Goal: Transaction & Acquisition: Book appointment/travel/reservation

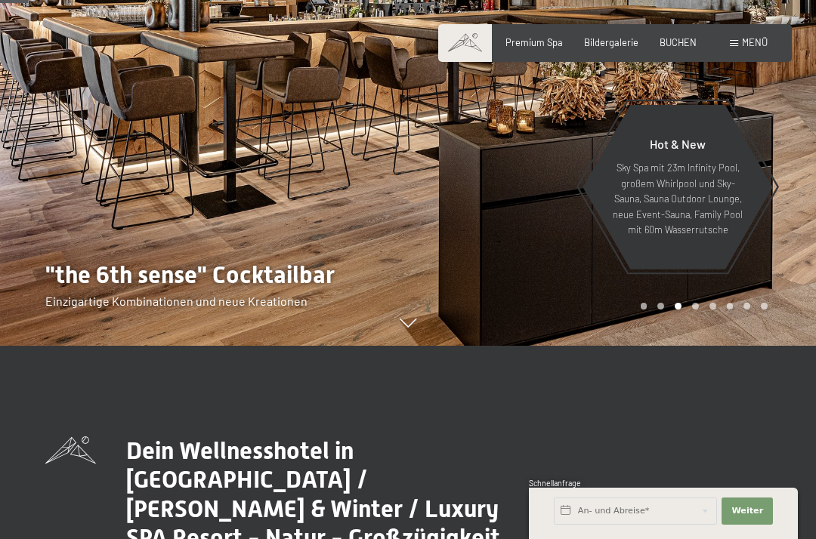
click at [610, 47] on div "Bildergalerie" at bounding box center [611, 43] width 54 height 14
click at [613, 42] on span "Bildergalerie" at bounding box center [611, 42] width 54 height 12
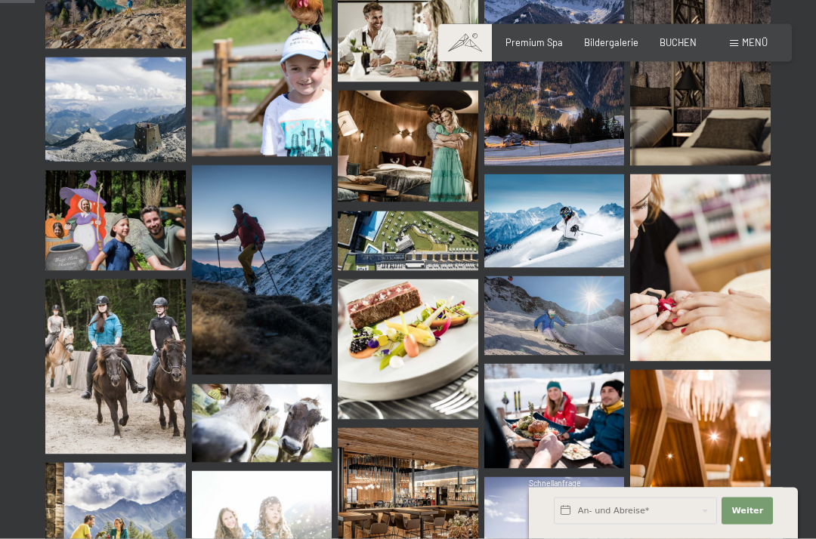
scroll to position [495, 0]
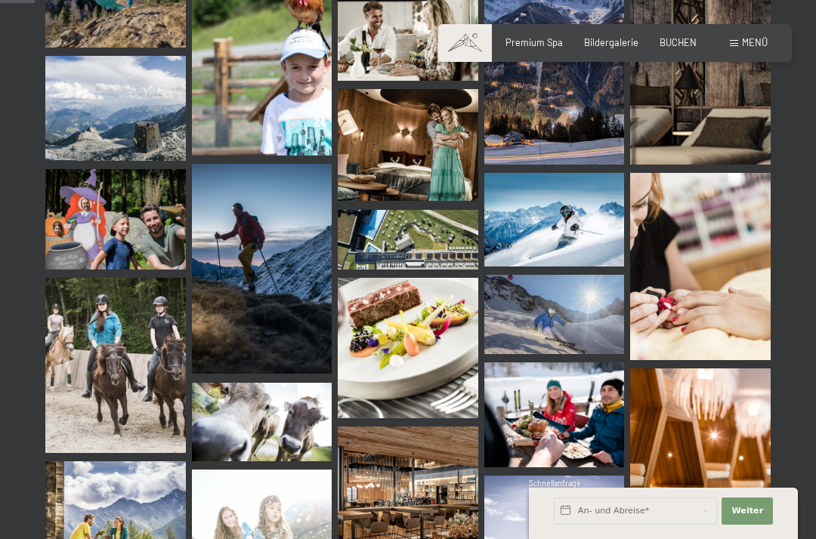
click at [424, 335] on img at bounding box center [408, 348] width 140 height 140
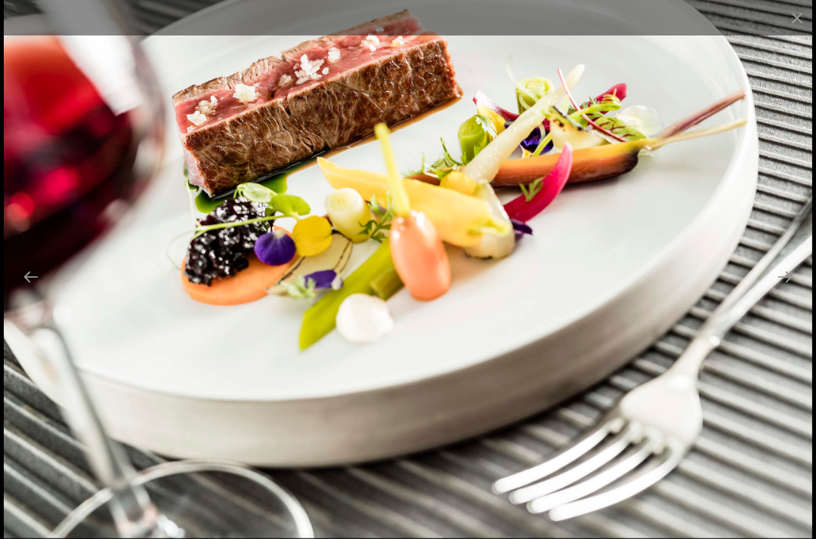
click at [808, 23] on button "Close gallery" at bounding box center [797, 17] width 38 height 35
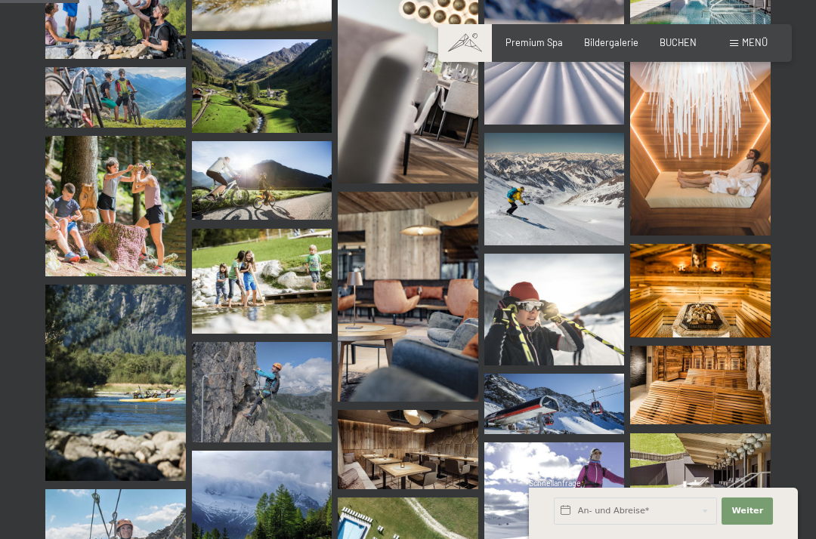
scroll to position [1134, 0]
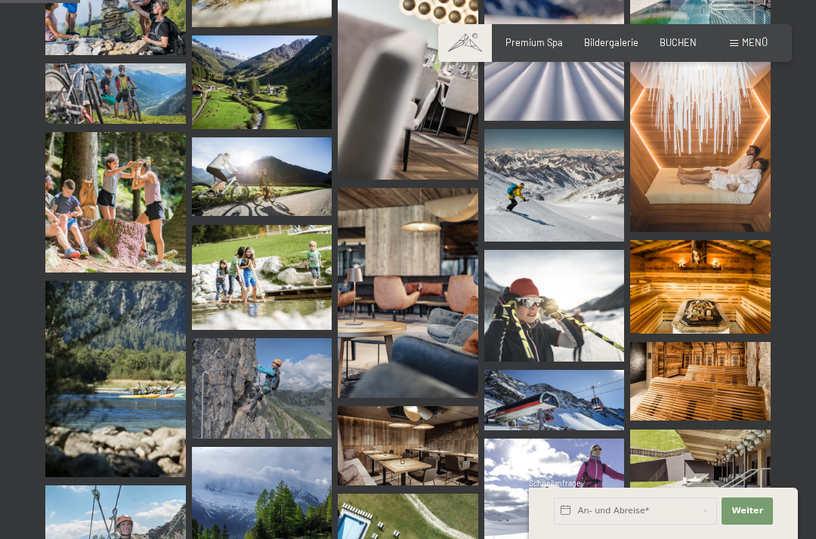
click at [739, 263] on img at bounding box center [700, 287] width 140 height 94
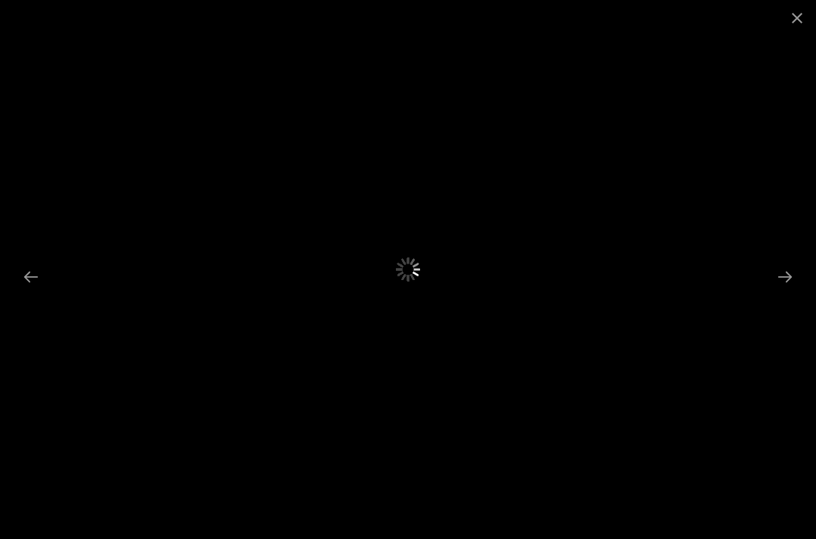
click at [806, 17] on button "Close gallery" at bounding box center [797, 17] width 38 height 35
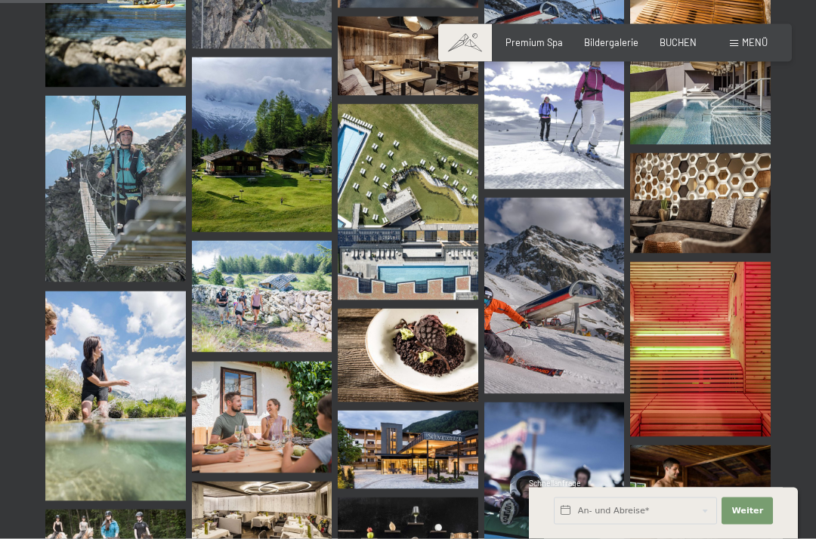
scroll to position [1542, 0]
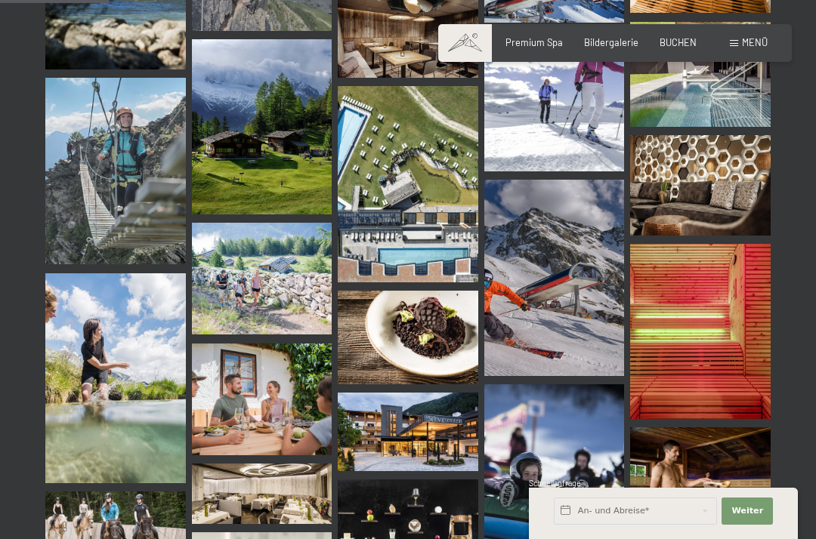
click at [438, 220] on img at bounding box center [408, 184] width 140 height 196
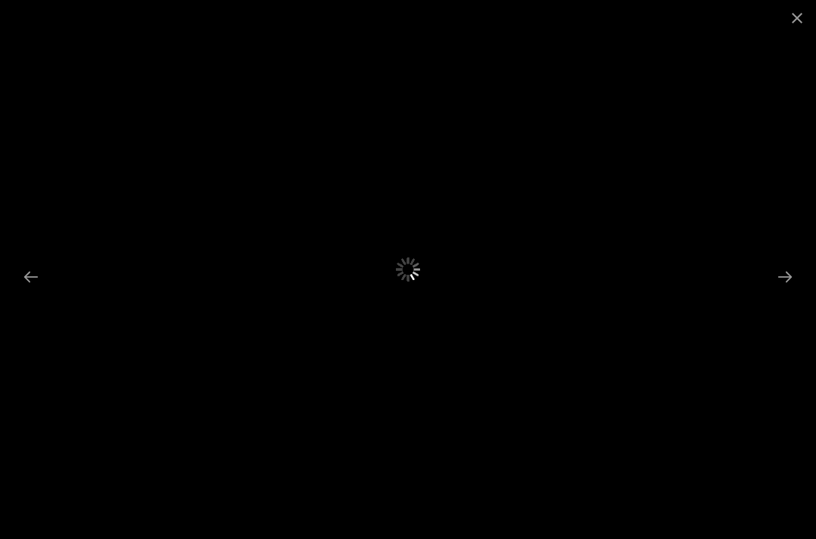
click at [792, 23] on button "Close gallery" at bounding box center [797, 17] width 38 height 35
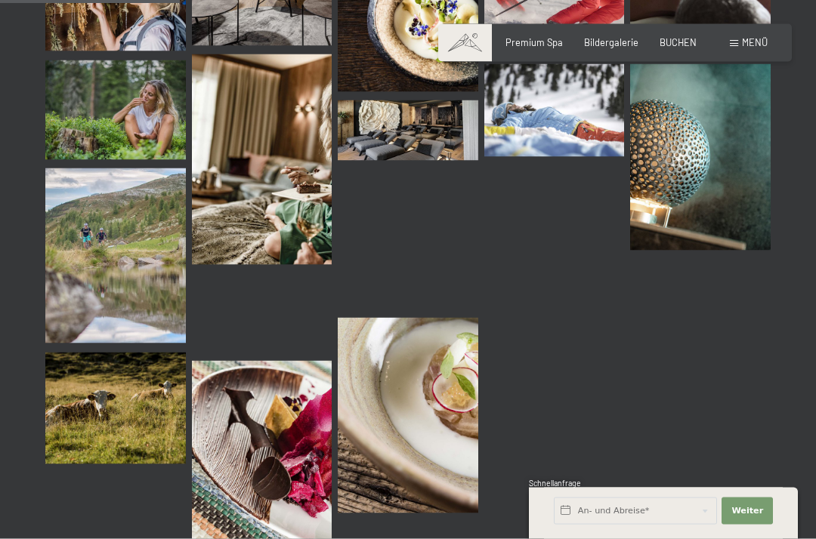
scroll to position [2591, 0]
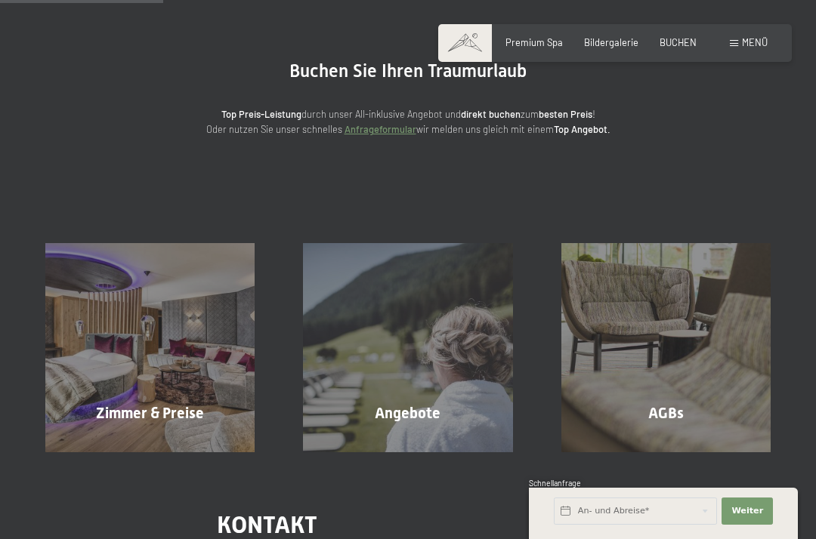
scroll to position [119, 0]
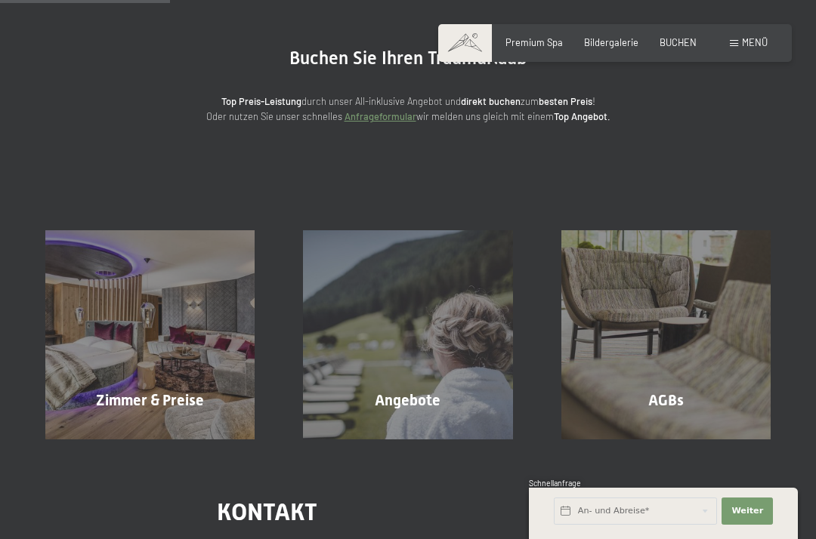
click at [205, 390] on div "Zimmer & Preise" at bounding box center [150, 400] width 258 height 21
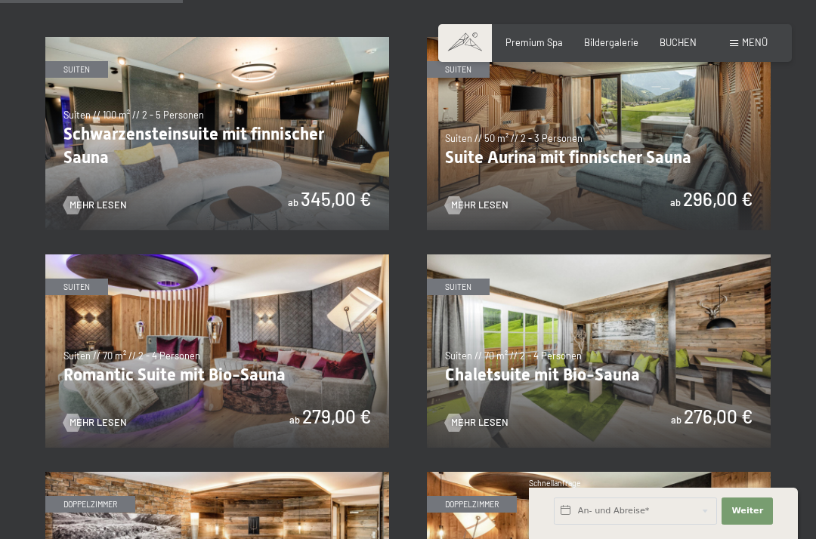
scroll to position [770, 0]
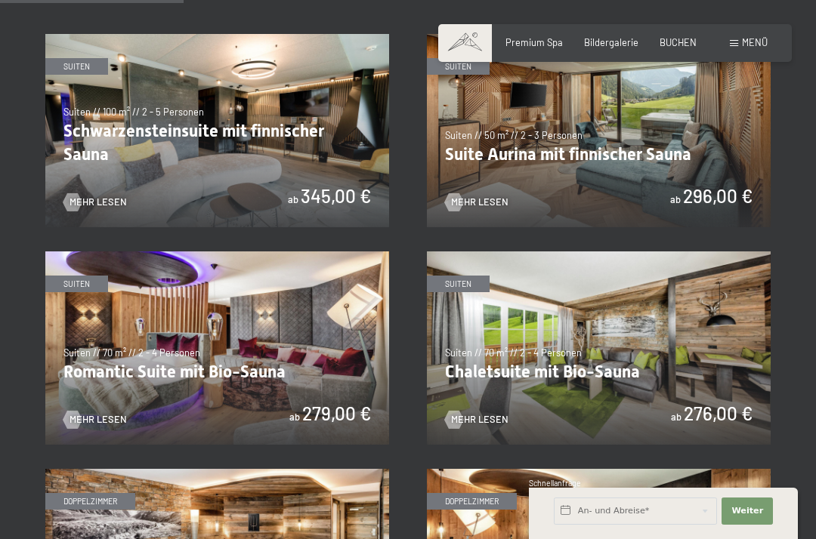
click at [145, 144] on img at bounding box center [217, 130] width 344 height 193
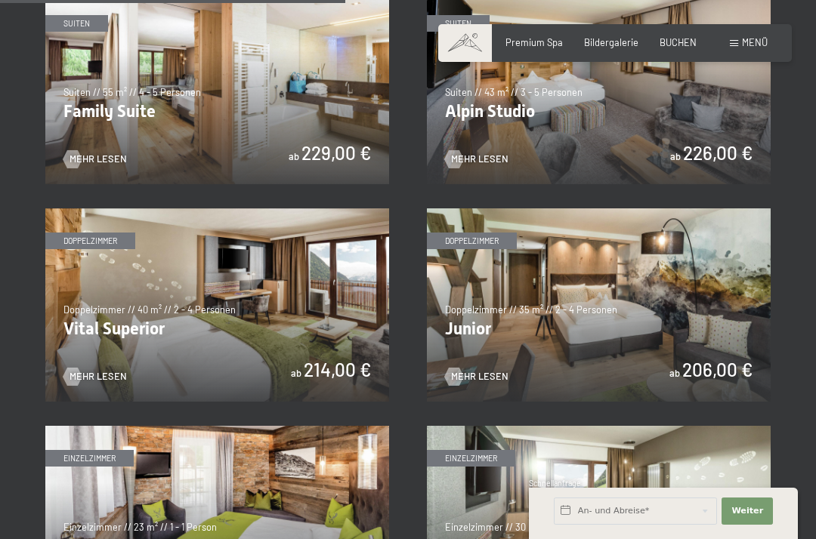
scroll to position [1462, 0]
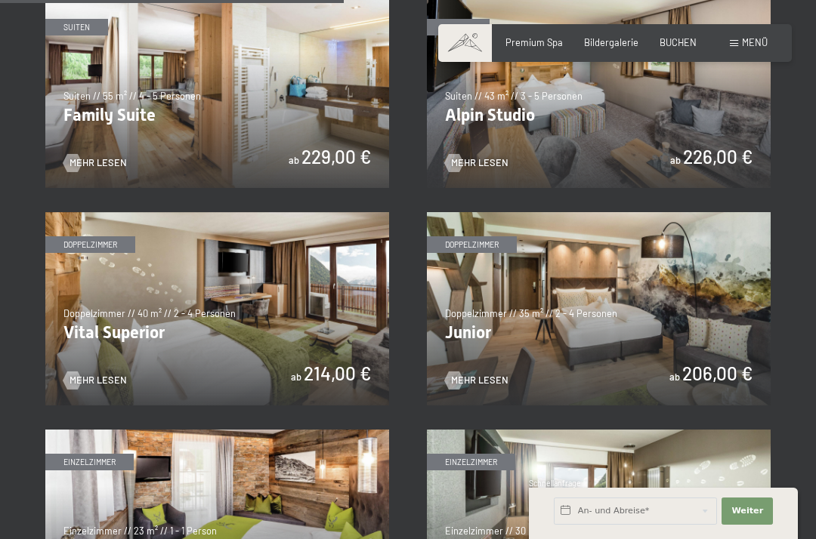
click at [300, 297] on img at bounding box center [217, 308] width 344 height 193
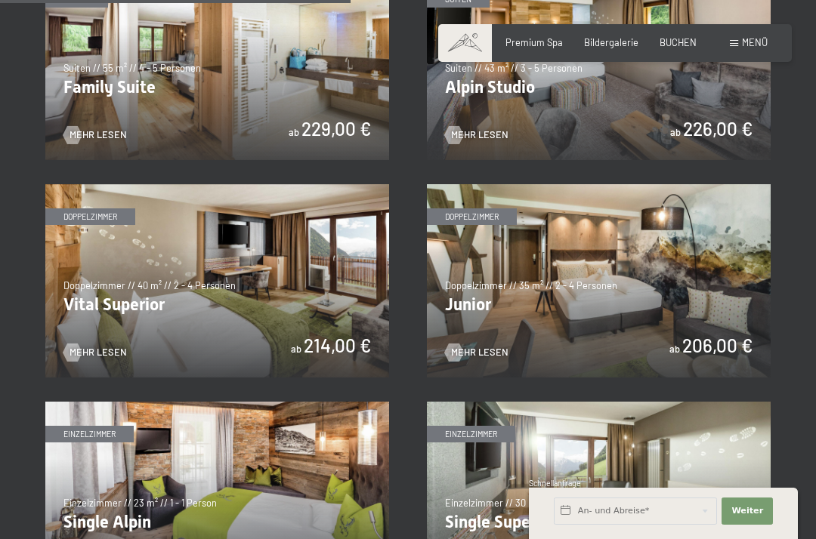
scroll to position [1489, 0]
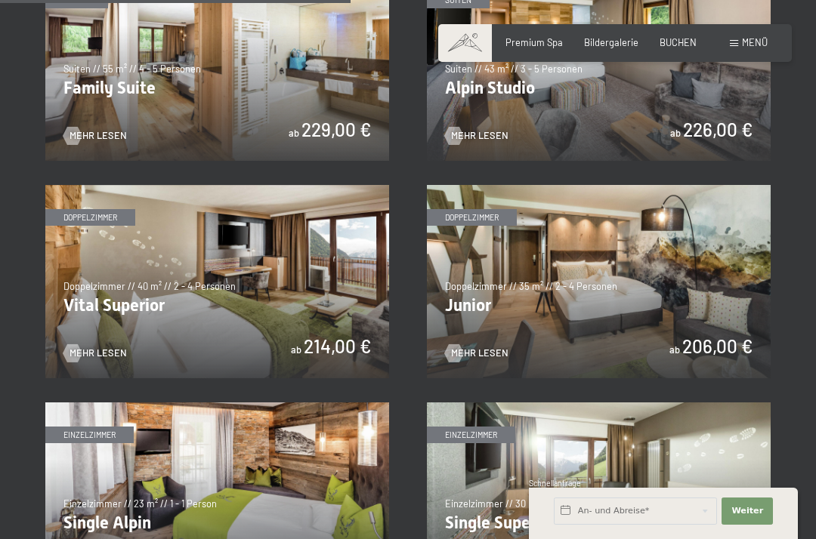
click at [659, 295] on img at bounding box center [599, 281] width 344 height 193
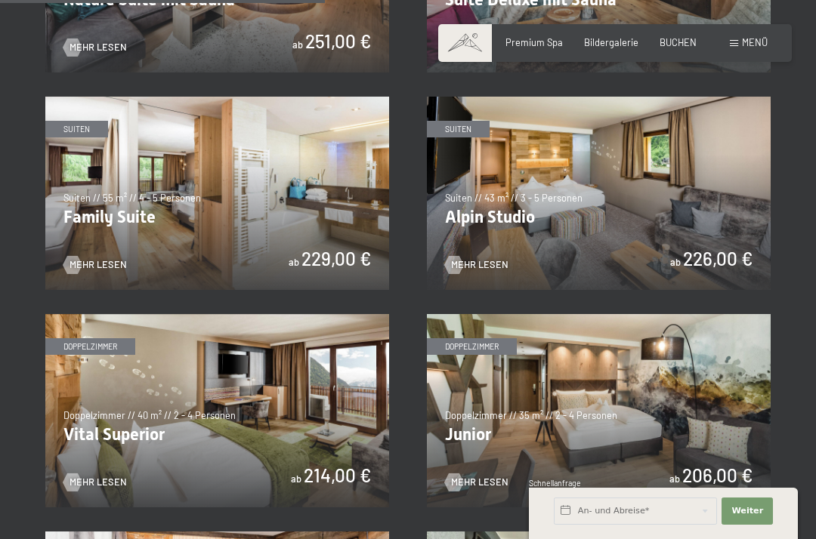
scroll to position [1365, 0]
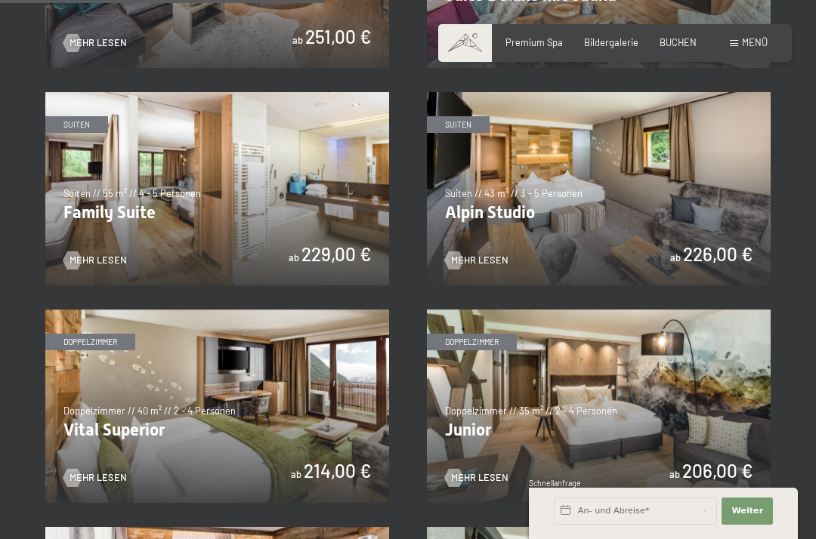
click at [619, 226] on img at bounding box center [599, 188] width 344 height 193
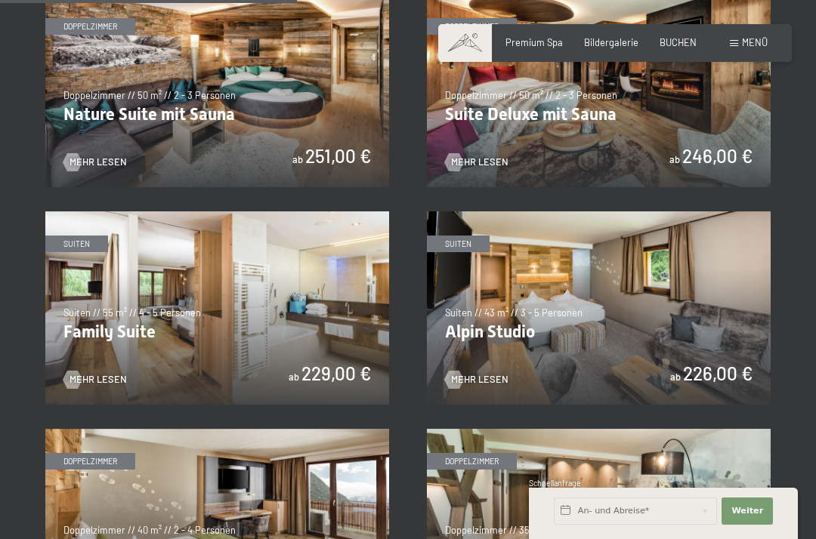
scroll to position [1385, 0]
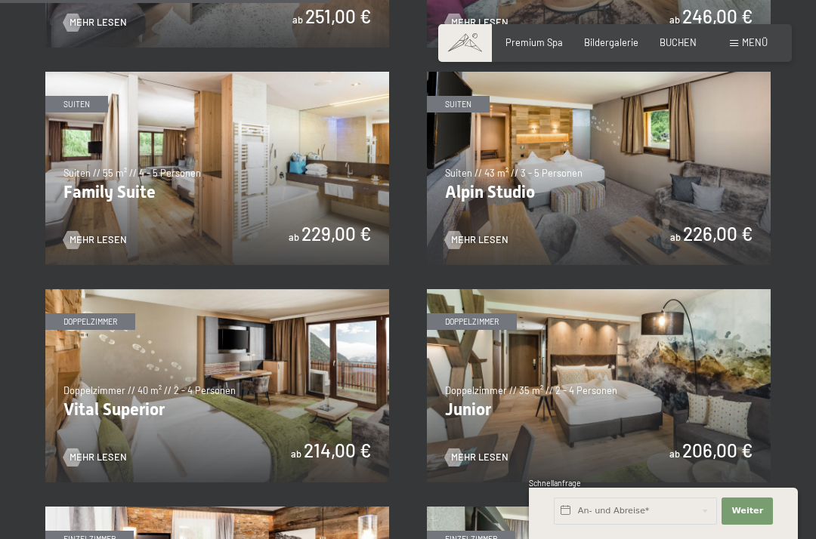
click at [315, 184] on img at bounding box center [217, 168] width 344 height 193
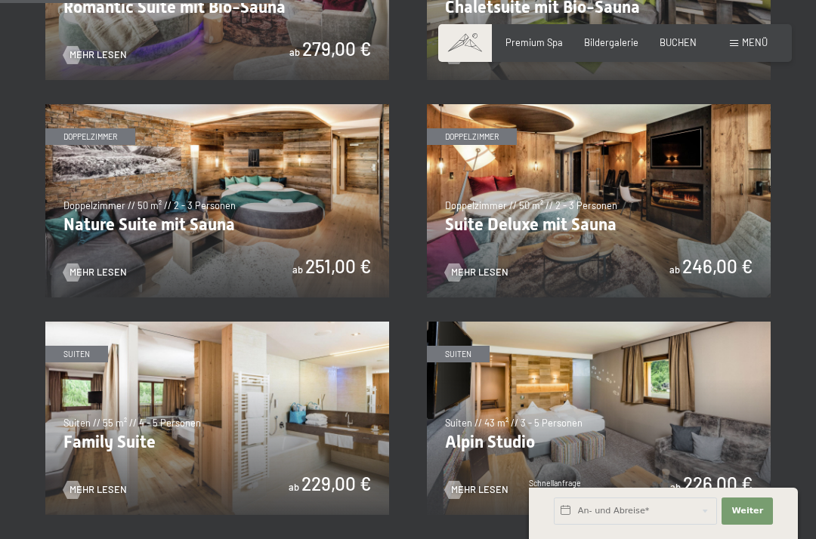
scroll to position [1136, 0]
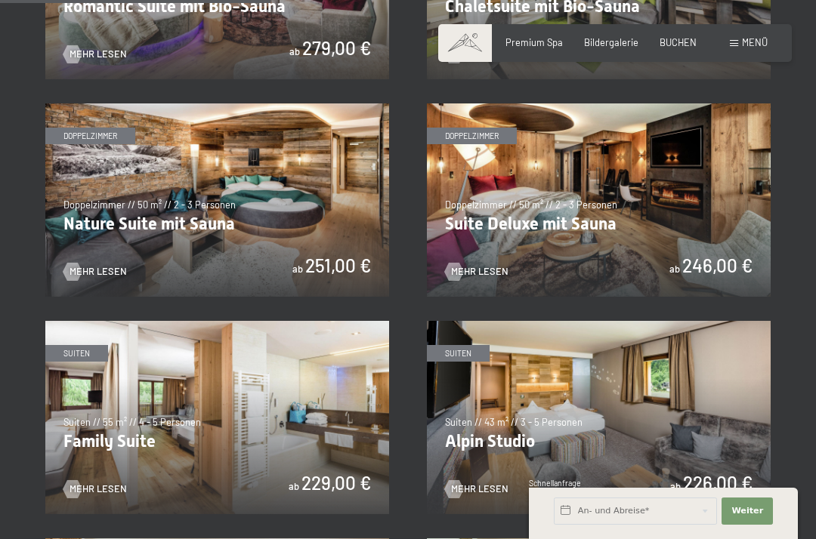
click at [718, 245] on img at bounding box center [599, 199] width 344 height 193
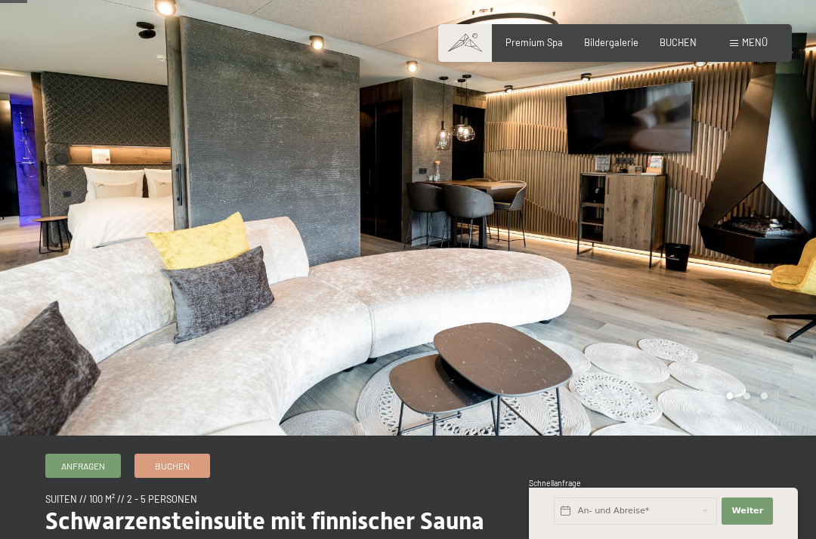
scroll to position [58, 0]
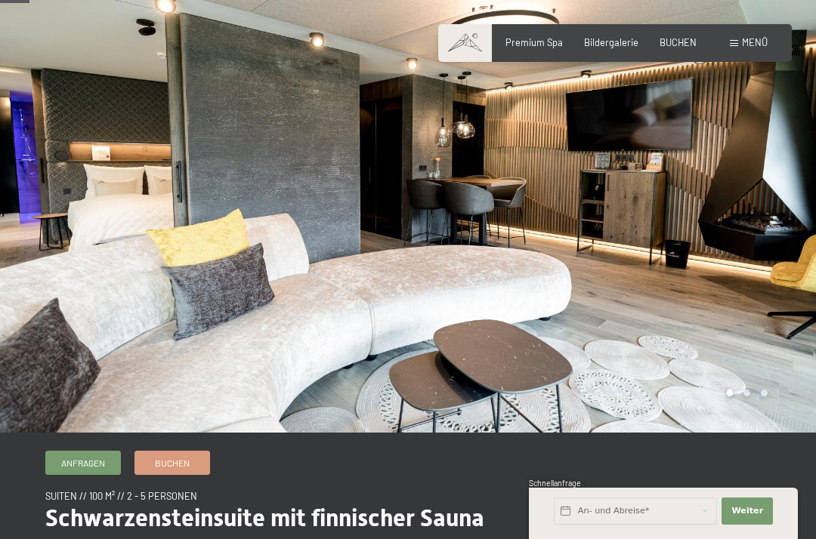
click at [706, 255] on div at bounding box center [612, 187] width 408 height 491
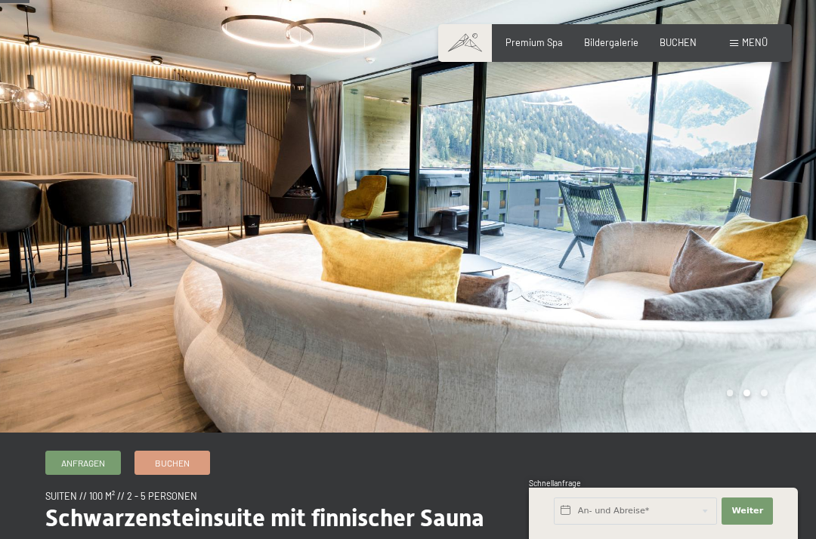
click at [750, 248] on div at bounding box center [612, 187] width 408 height 491
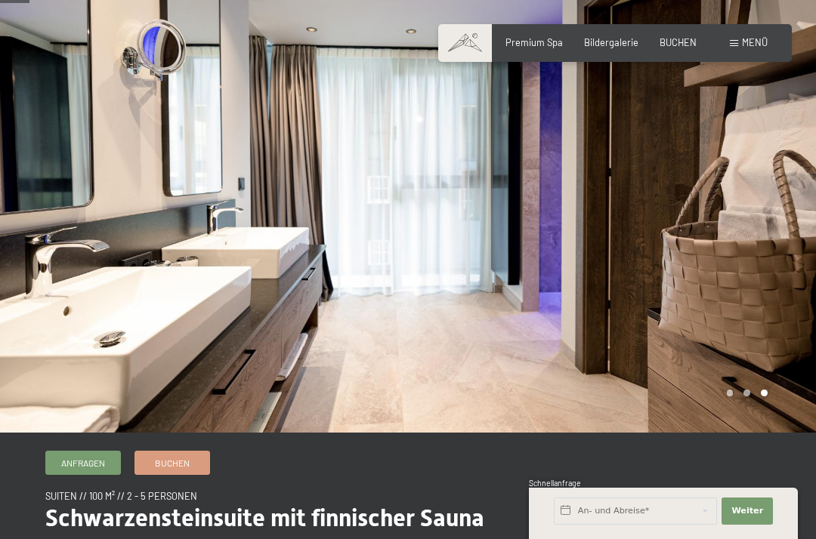
click at [718, 261] on div at bounding box center [612, 187] width 408 height 491
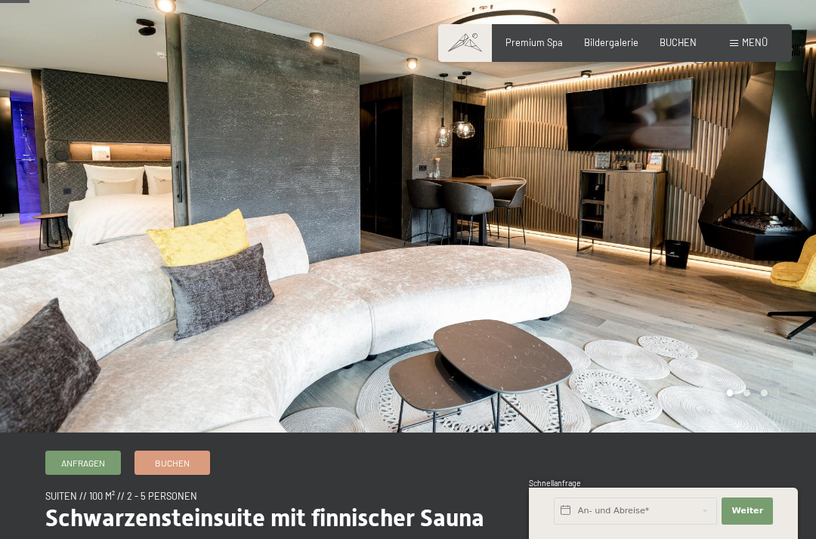
click at [731, 258] on div at bounding box center [612, 187] width 408 height 491
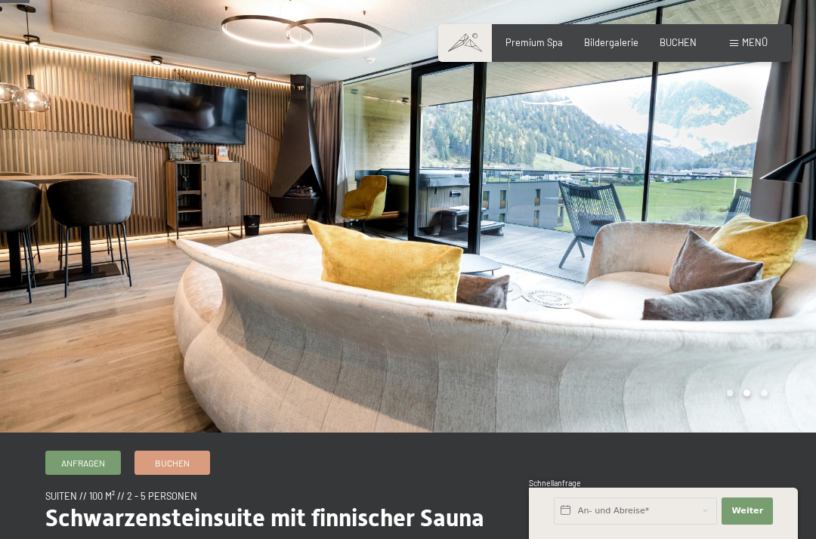
click at [721, 271] on div at bounding box center [612, 187] width 408 height 491
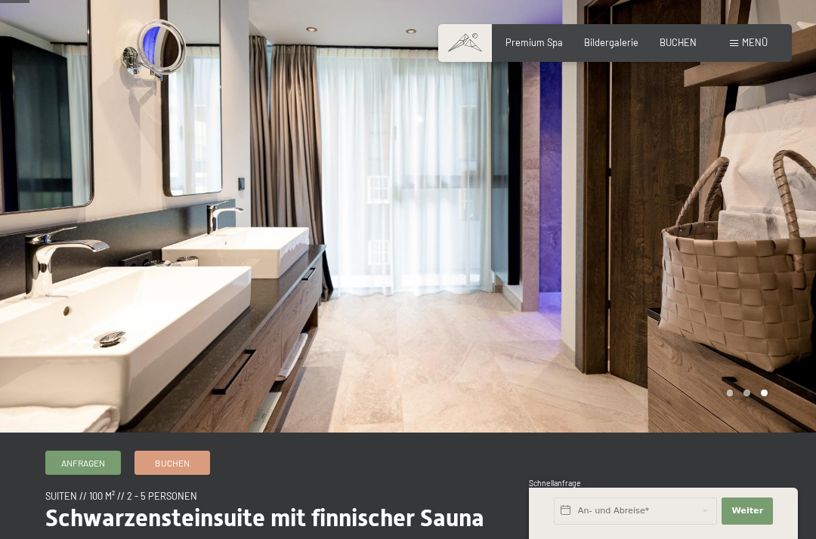
click at [712, 294] on div at bounding box center [612, 187] width 408 height 491
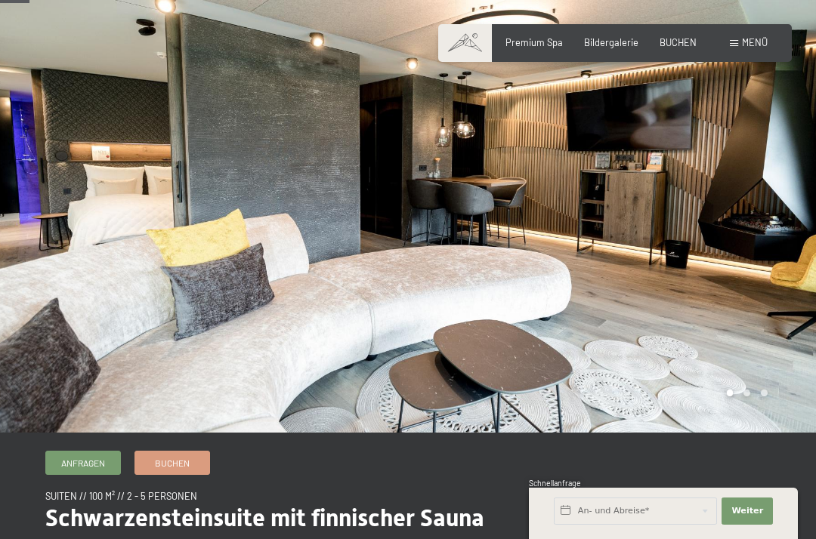
click at [719, 289] on div at bounding box center [612, 187] width 408 height 491
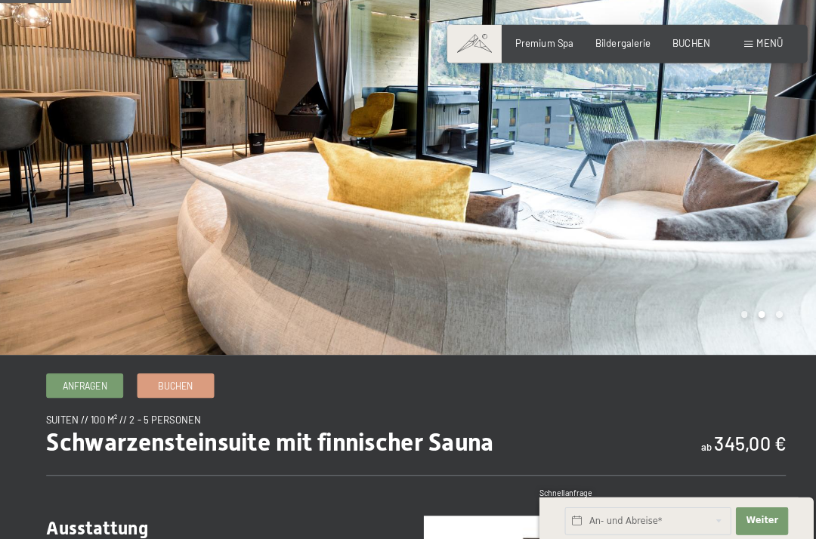
scroll to position [136, 0]
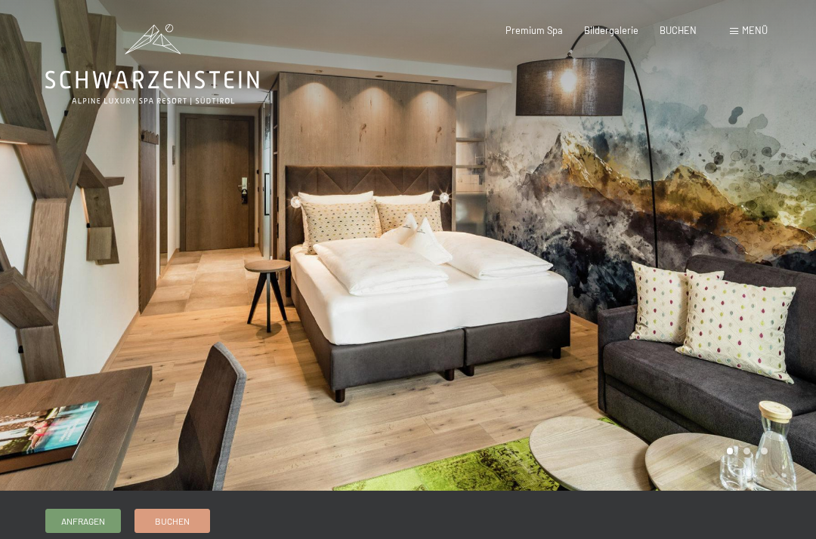
click at [660, 312] on div at bounding box center [612, 245] width 408 height 491
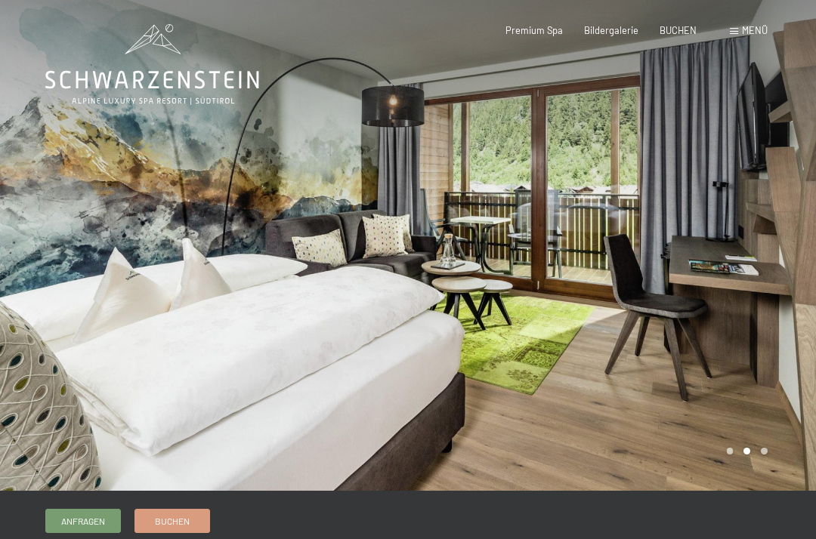
click at [749, 293] on div at bounding box center [612, 245] width 408 height 491
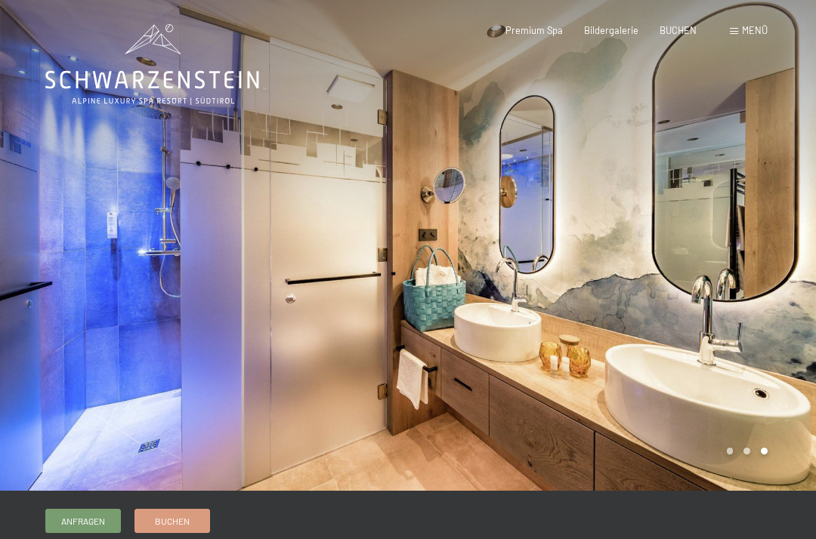
click at [761, 317] on div at bounding box center [612, 245] width 408 height 491
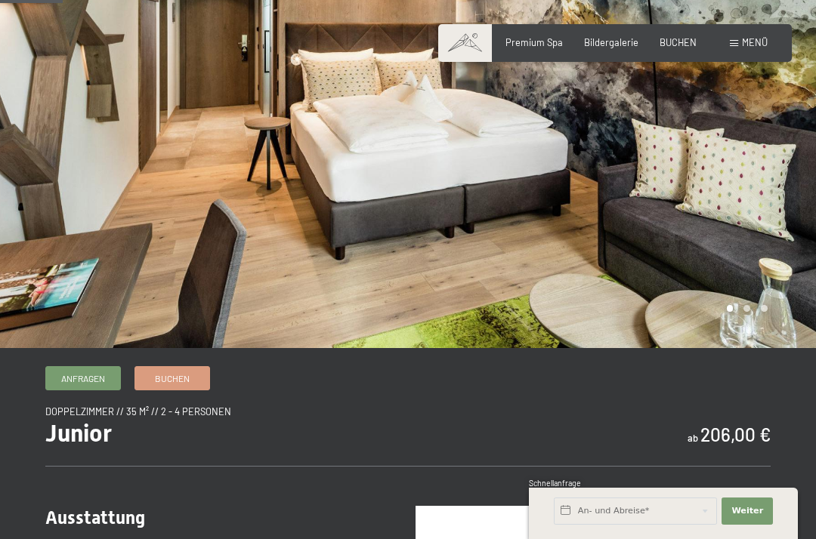
scroll to position [114, 0]
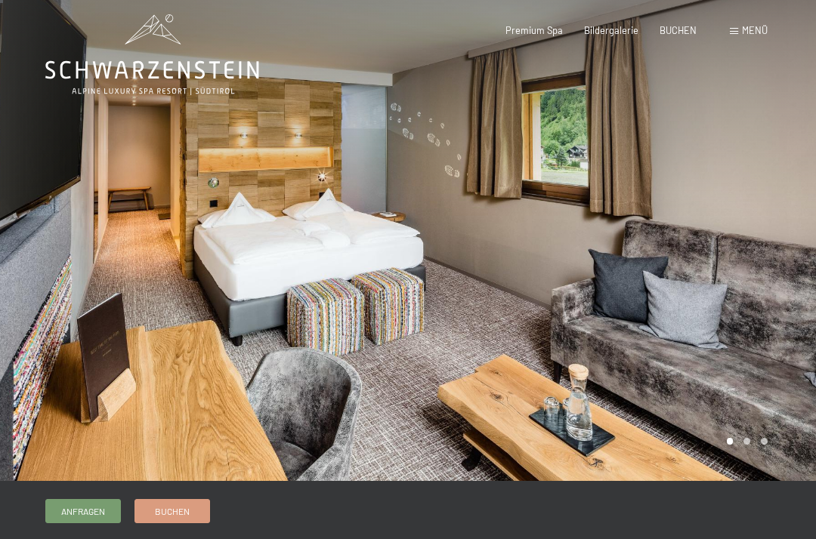
scroll to position [11, 0]
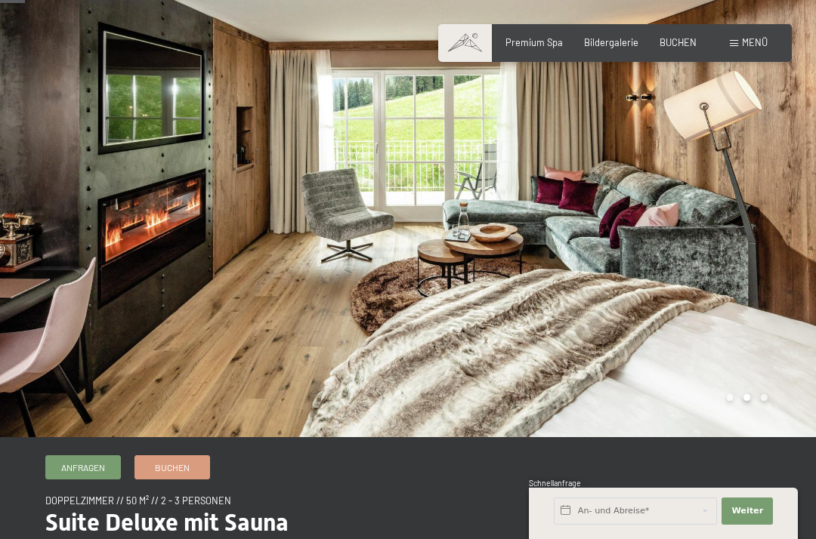
scroll to position [50, 0]
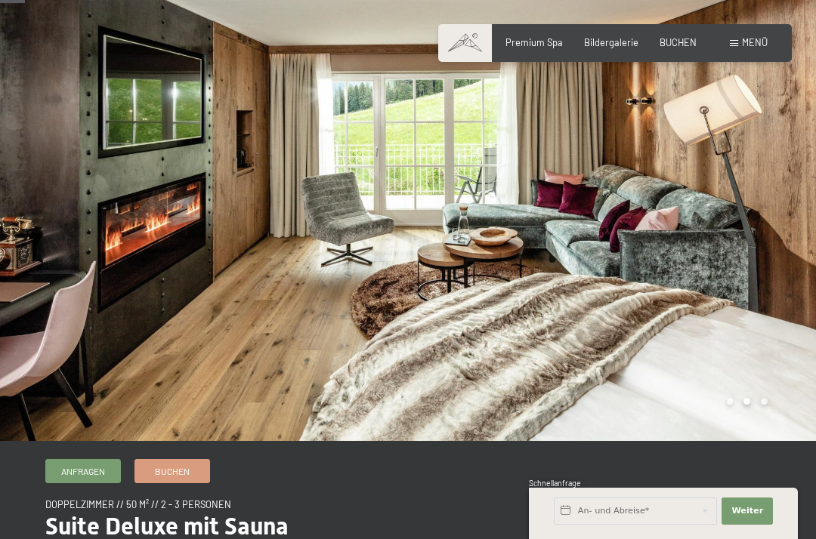
click at [754, 298] on div at bounding box center [612, 195] width 408 height 491
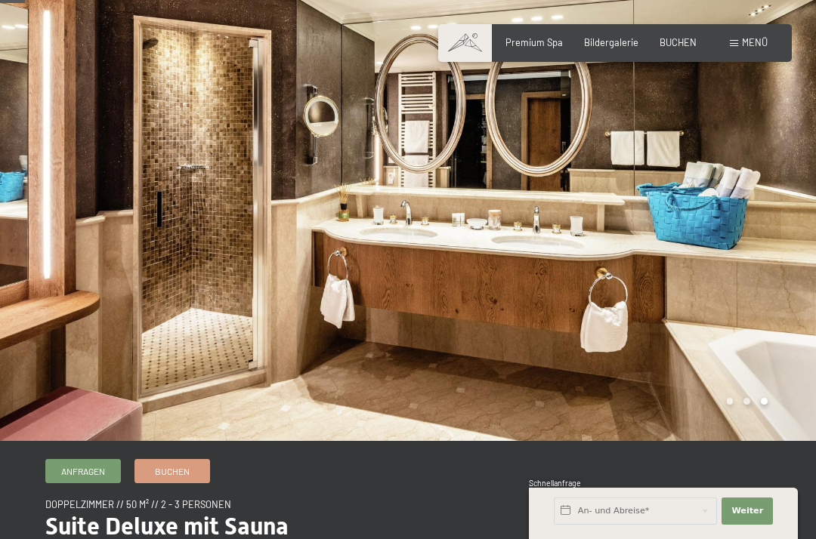
click at [770, 306] on div at bounding box center [612, 195] width 408 height 491
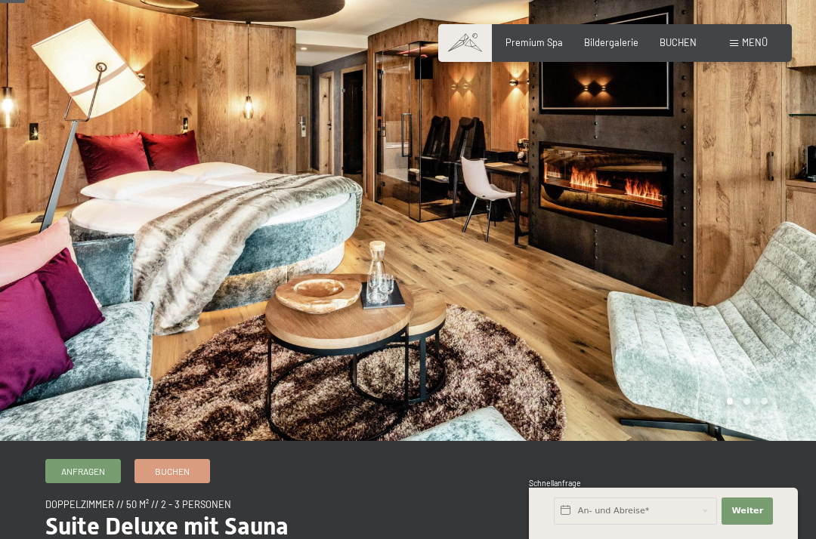
click at [766, 321] on div at bounding box center [612, 195] width 408 height 491
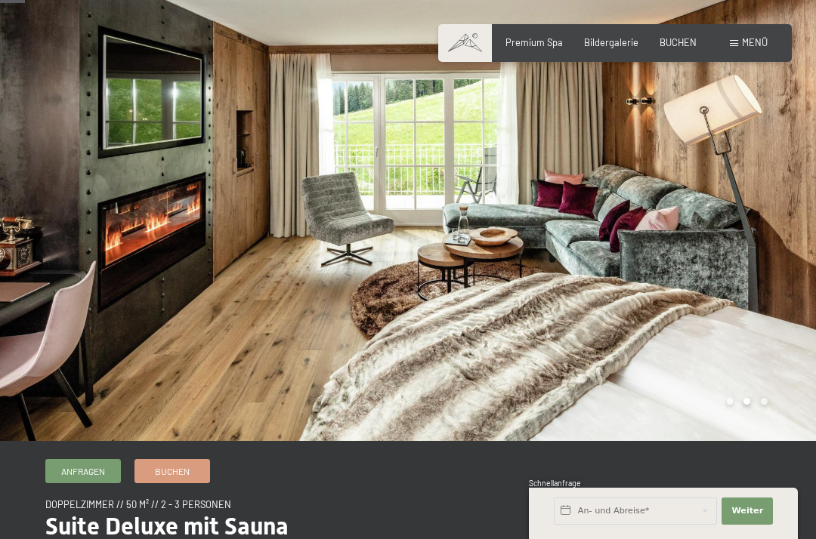
click at [770, 319] on div at bounding box center [612, 195] width 408 height 491
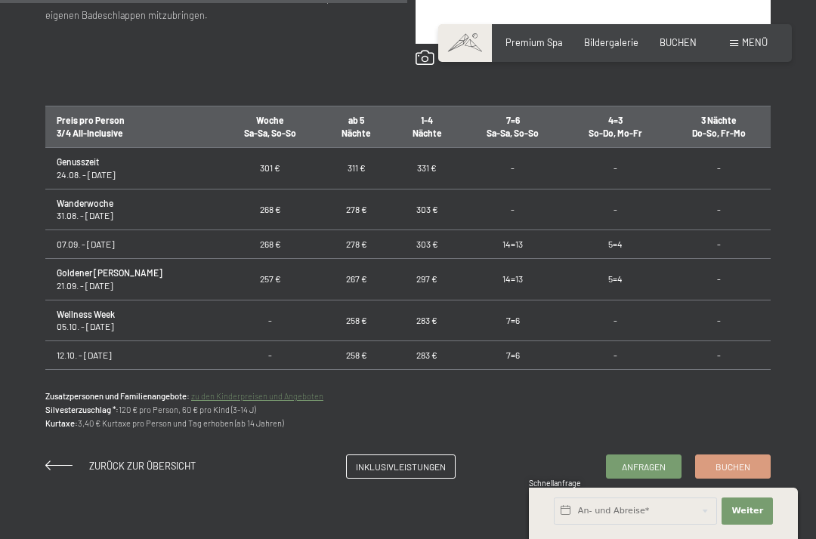
scroll to position [870, 0]
